Goal: Task Accomplishment & Management: Manage account settings

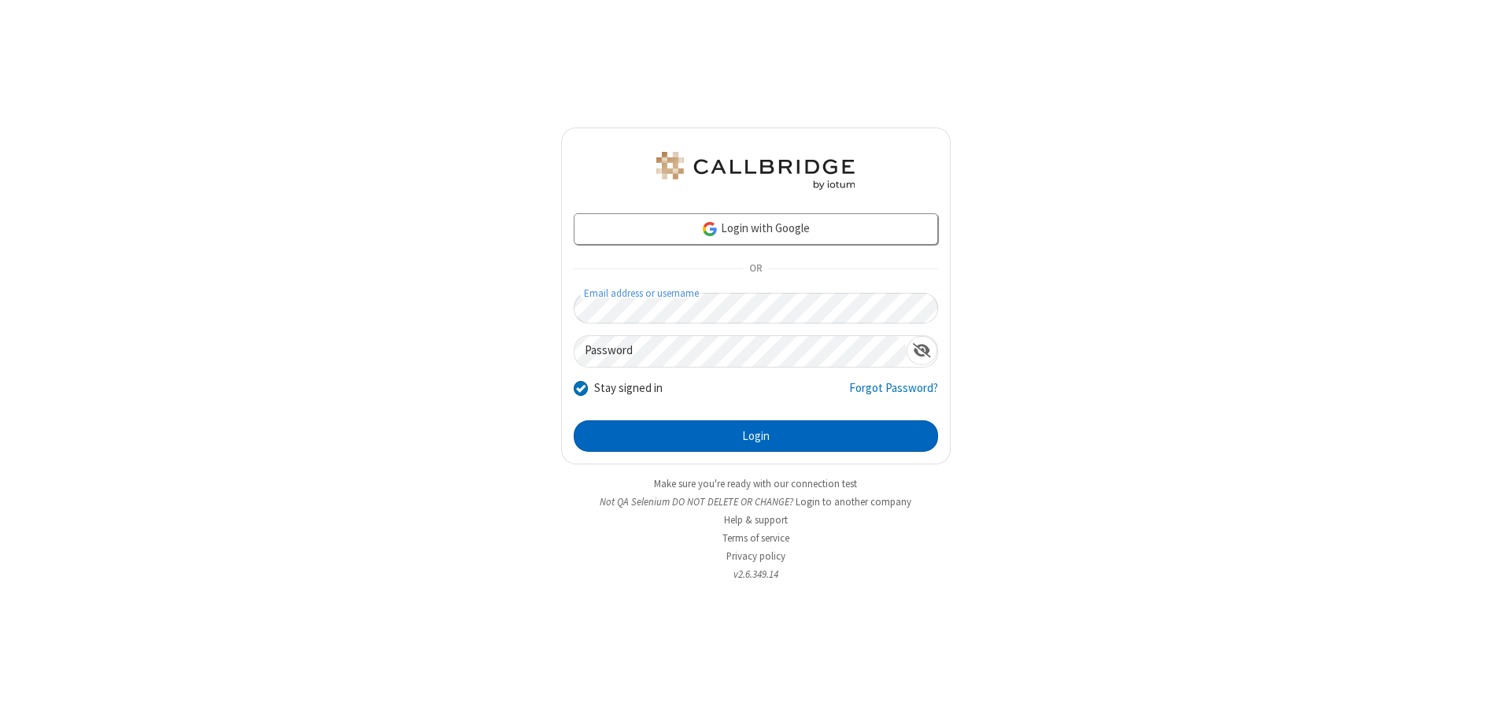
click at [756, 436] on button "Login" at bounding box center [756, 435] width 364 height 31
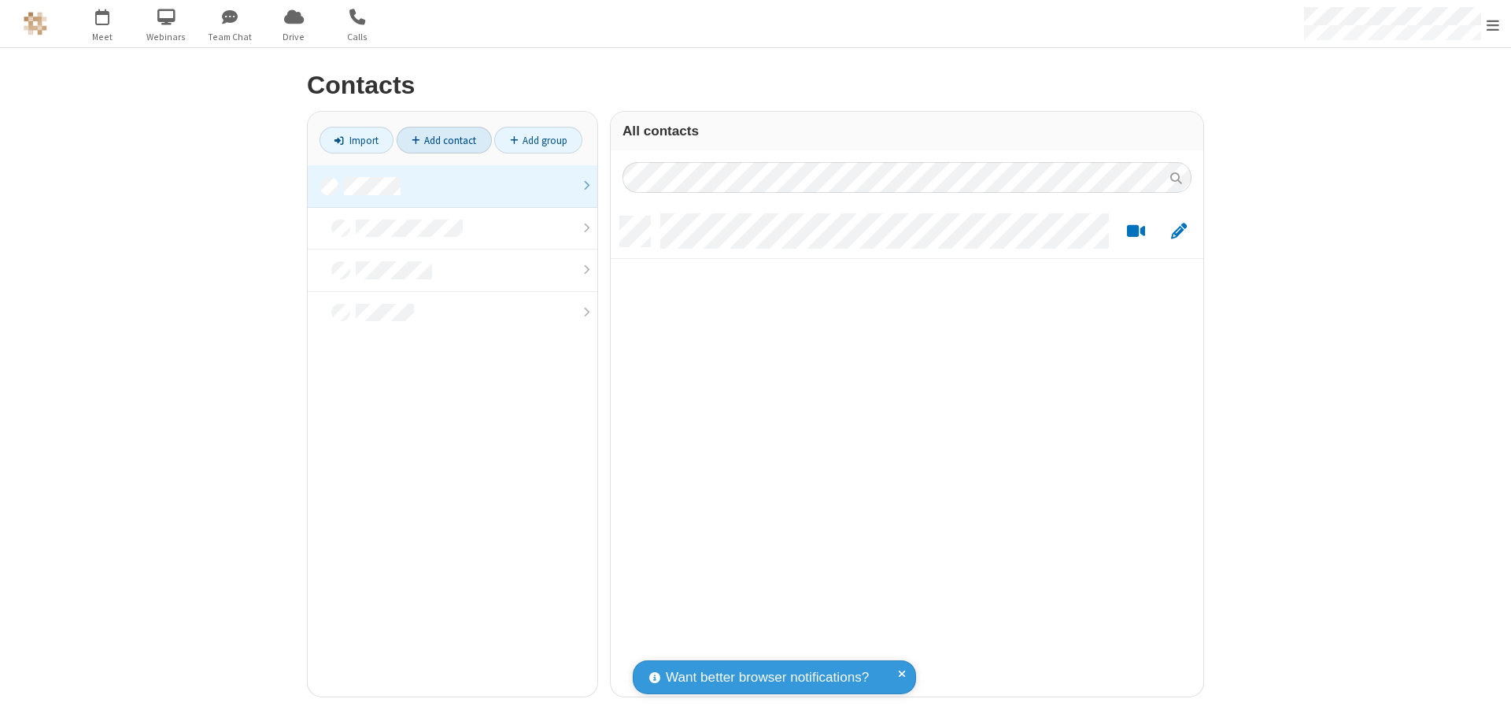
click at [453, 186] on link at bounding box center [453, 186] width 290 height 43
click at [444, 140] on link "Add contact" at bounding box center [444, 140] width 95 height 27
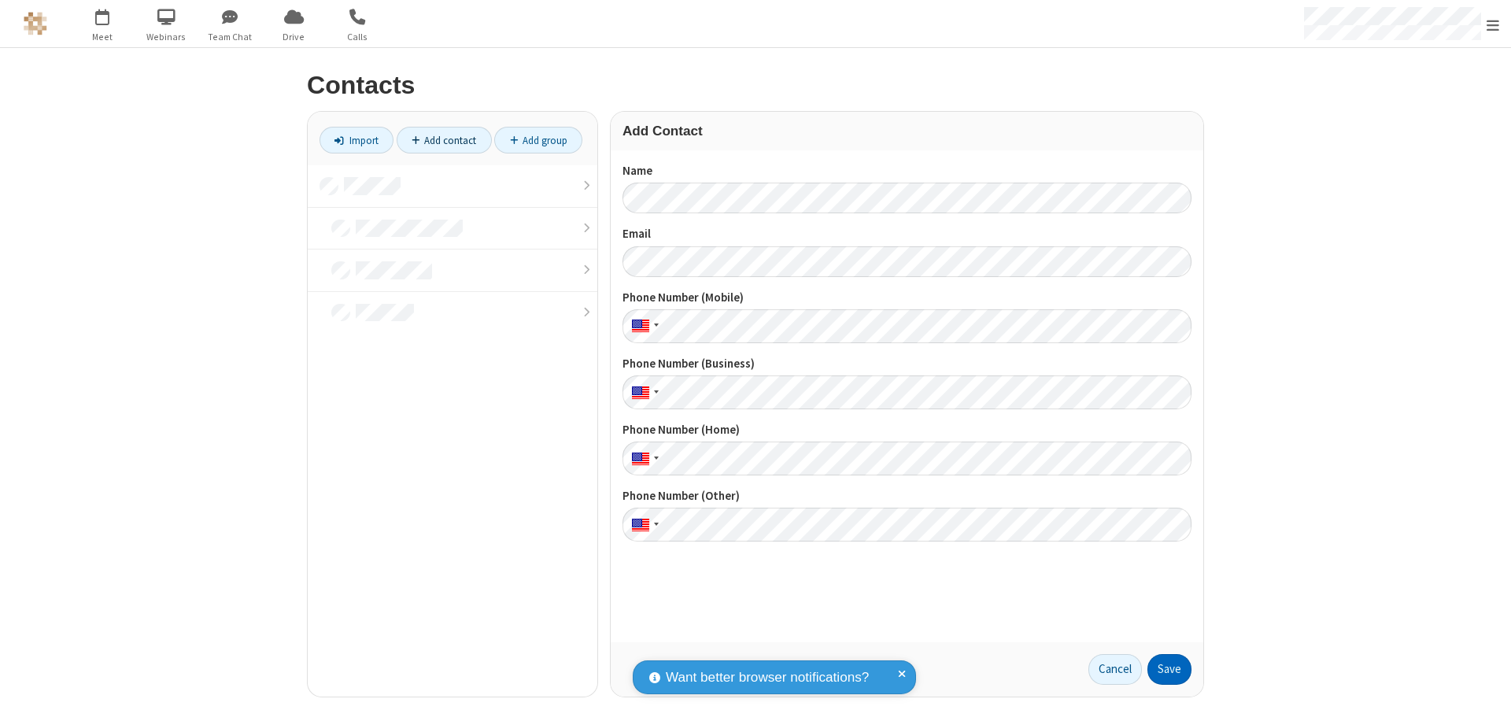
click at [1170, 669] on button "Save" at bounding box center [1170, 669] width 44 height 31
